Goal: Communication & Community: Answer question/provide support

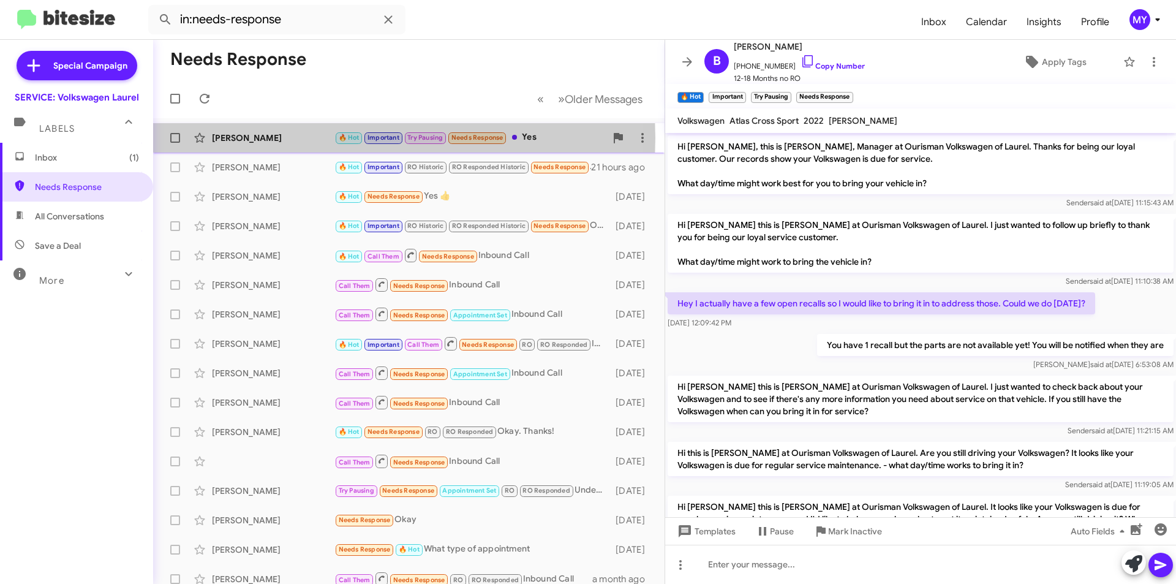
click at [260, 138] on div "[PERSON_NAME]" at bounding box center [273, 138] width 123 height 12
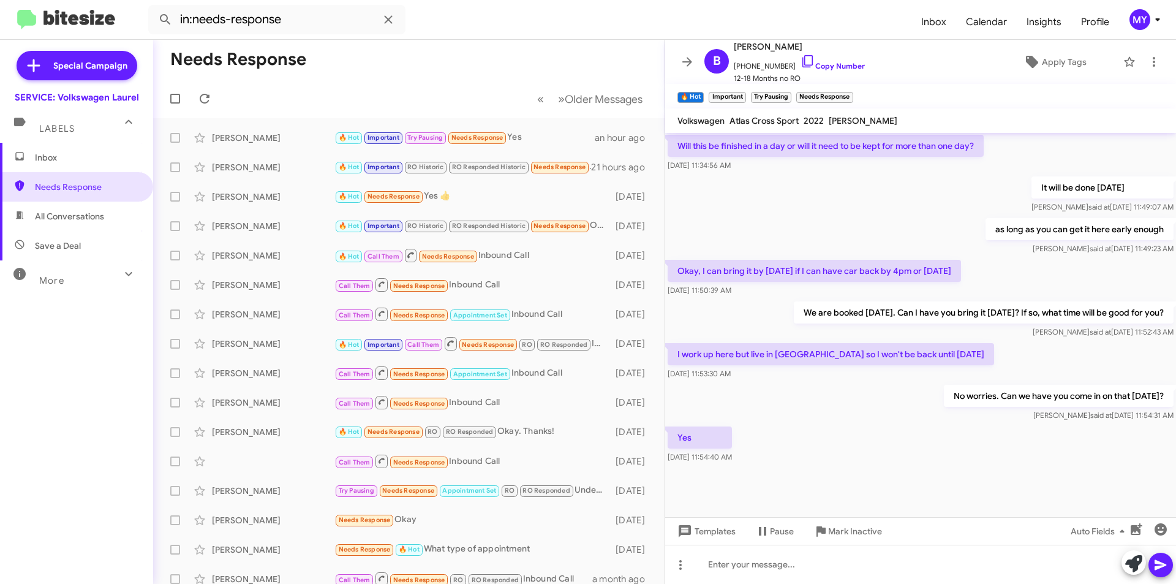
scroll to position [511, 0]
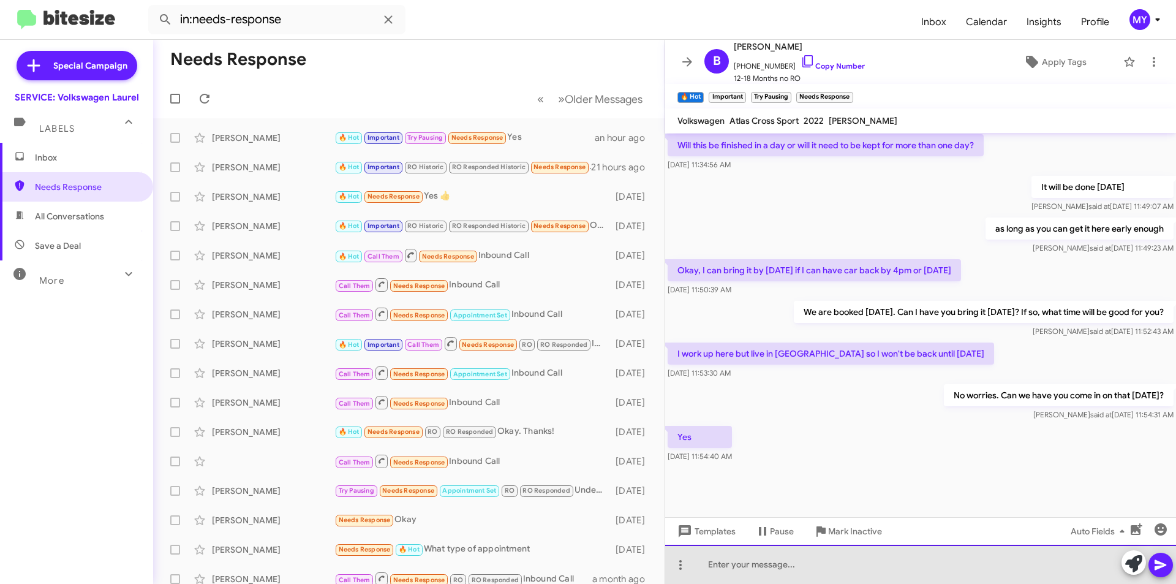
click at [863, 569] on div at bounding box center [920, 564] width 511 height 39
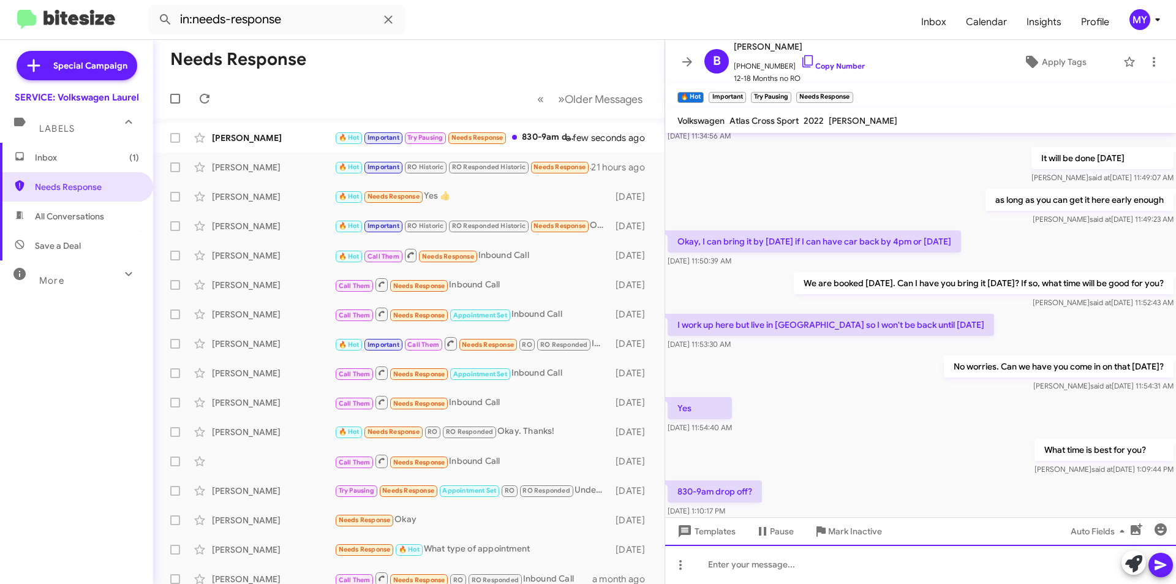
scroll to position [600, 0]
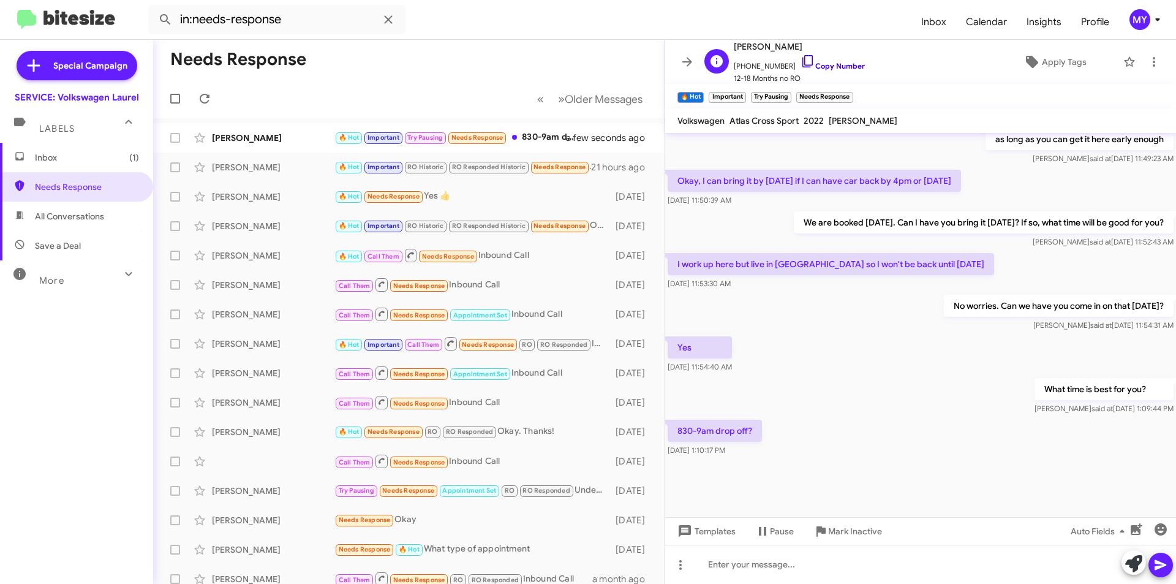
click at [829, 62] on link "Copy Number" at bounding box center [833, 65] width 64 height 9
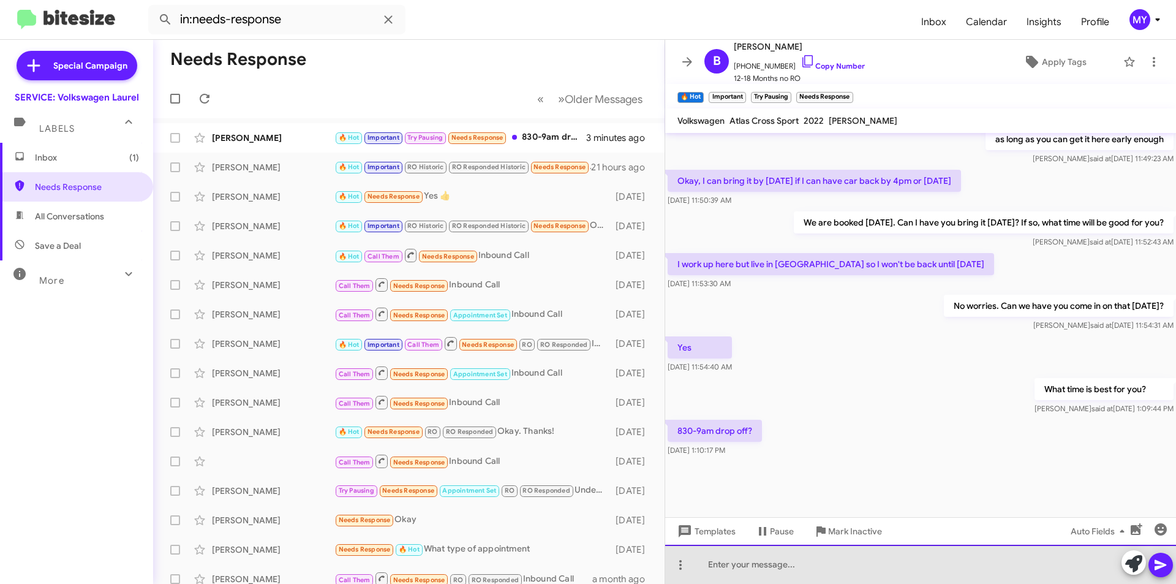
click at [749, 559] on div at bounding box center [920, 564] width 511 height 39
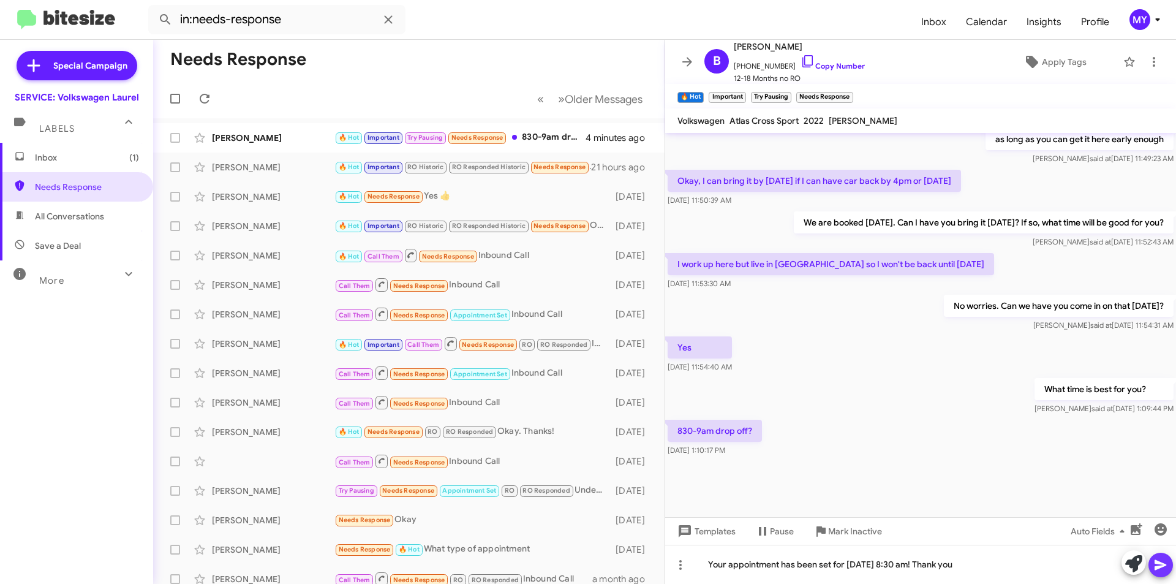
click at [1157, 560] on icon at bounding box center [1161, 565] width 12 height 10
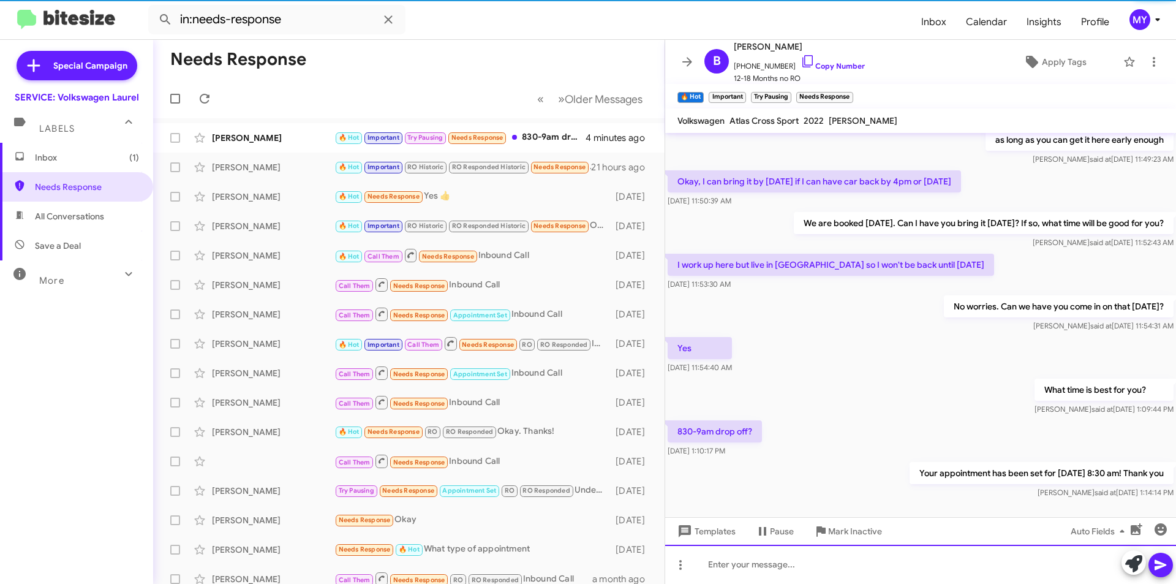
scroll to position [645, 0]
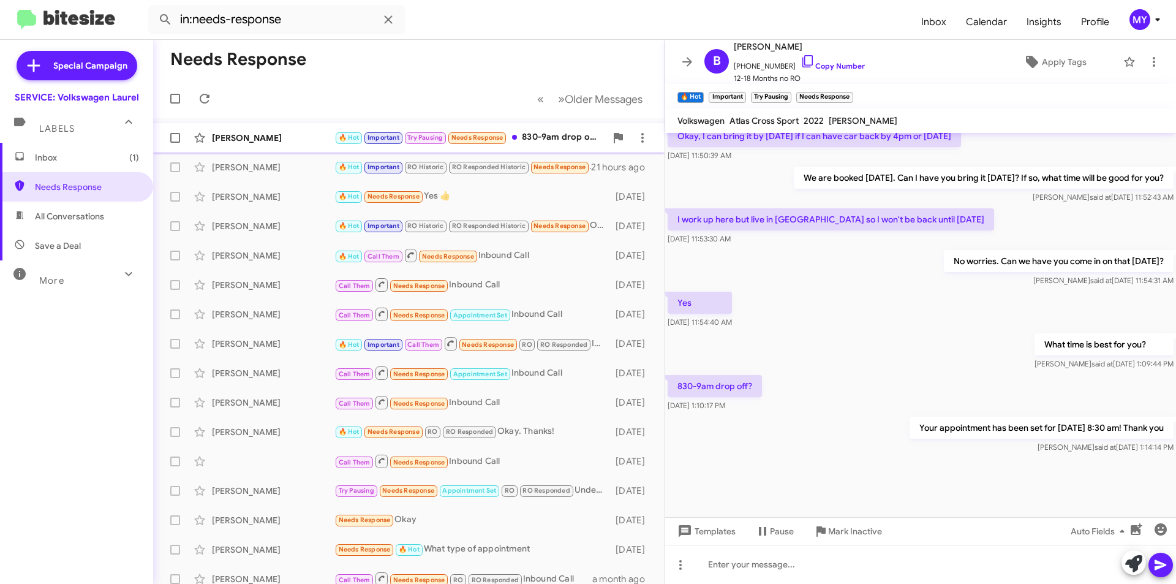
click at [530, 130] on div "[PERSON_NAME] 🔥 Hot Important Try Pausing Needs Response 830-9am drop off? 23 m…" at bounding box center [409, 138] width 492 height 25
click at [86, 153] on span "Inbox" at bounding box center [87, 157] width 104 height 12
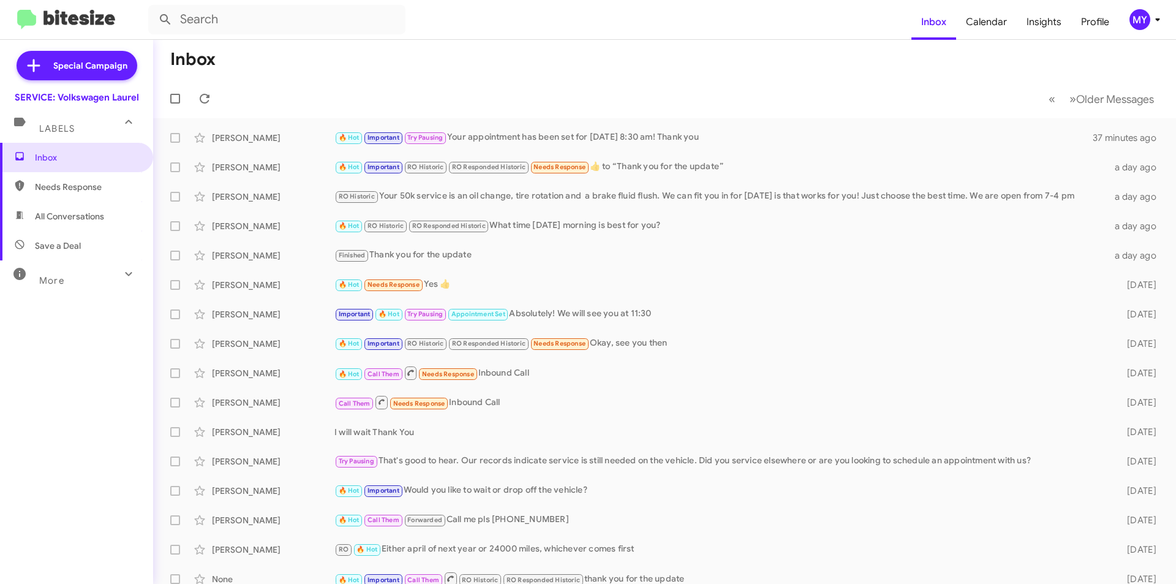
click at [62, 178] on span "Needs Response" at bounding box center [76, 186] width 153 height 29
type input "in:needs-response"
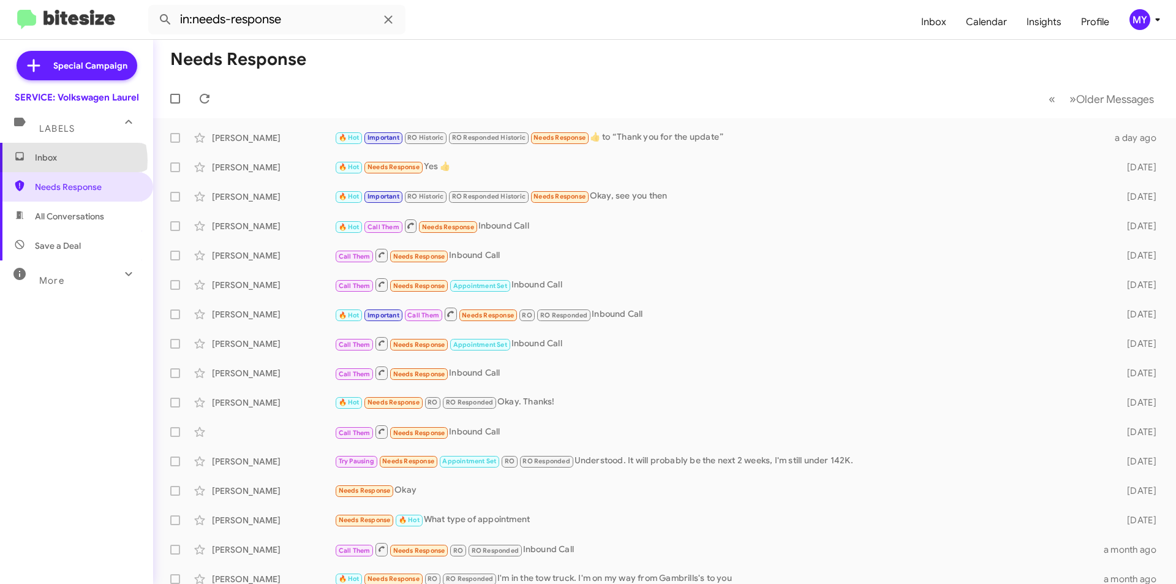
click at [73, 160] on span "Inbox" at bounding box center [87, 157] width 104 height 12
